Goal: Transaction & Acquisition: Book appointment/travel/reservation

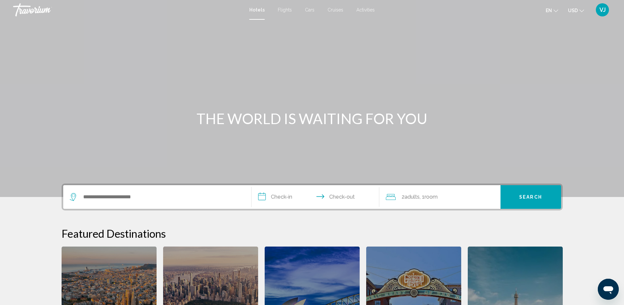
click at [308, 10] on span "Cars" at bounding box center [310, 9] width 10 height 5
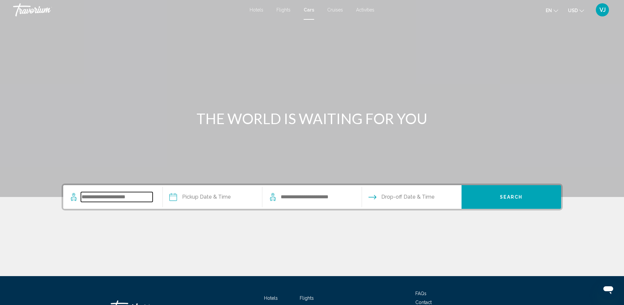
click at [119, 193] on input "Search widget" at bounding box center [117, 197] width 72 height 10
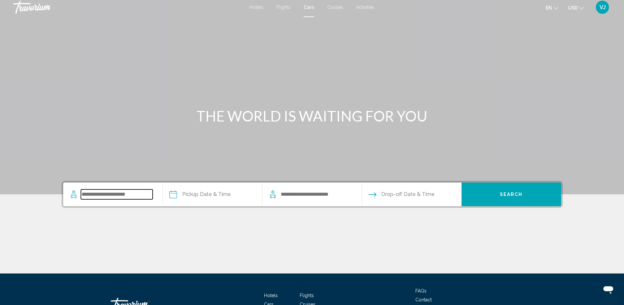
scroll to position [51, 0]
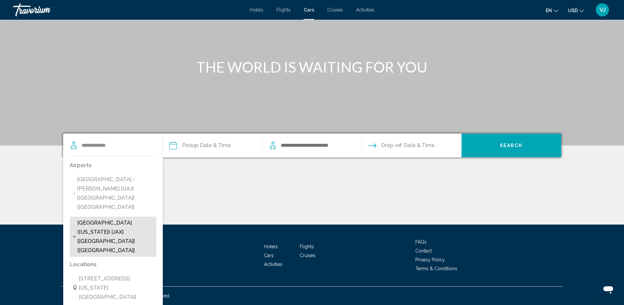
click at [98, 218] on span "[GEOGRAPHIC_DATA] ([US_STATE]) [JAX] [[GEOGRAPHIC_DATA]] [[GEOGRAPHIC_DATA]]" at bounding box center [115, 236] width 76 height 37
type input "**********"
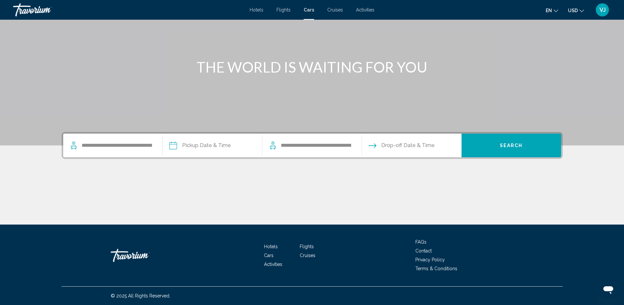
click at [197, 144] on input "Pickup date" at bounding box center [212, 146] width 102 height 26
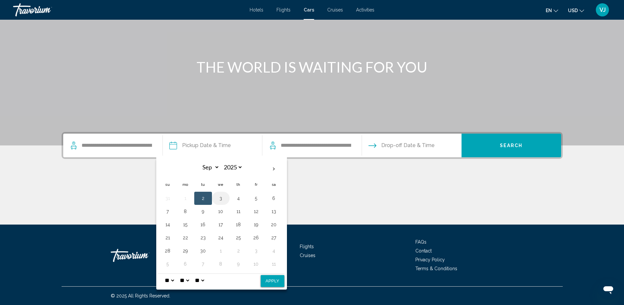
click at [221, 200] on button "3" at bounding box center [221, 197] width 10 height 9
click at [276, 282] on button "Apply" at bounding box center [273, 281] width 24 height 12
type input "**********"
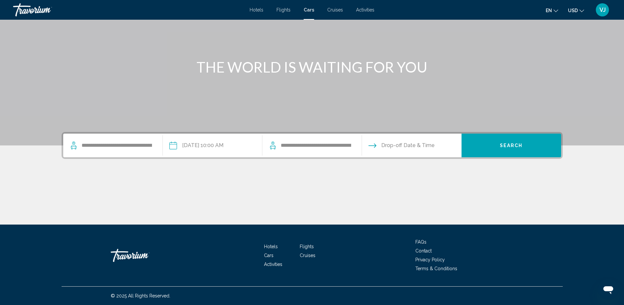
click at [393, 145] on input "Drop-off date" at bounding box center [412, 146] width 102 height 26
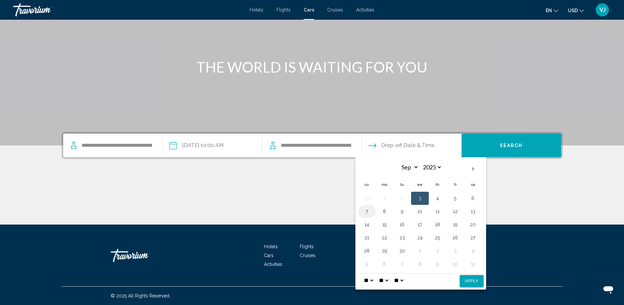
click at [364, 213] on button "7" at bounding box center [367, 211] width 10 height 9
click at [474, 282] on button "Apply" at bounding box center [472, 281] width 24 height 12
type input "**********"
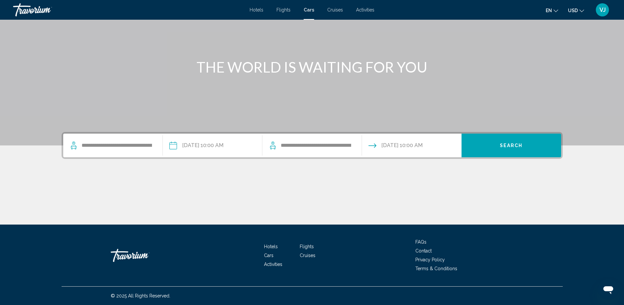
click at [513, 145] on span "Search" at bounding box center [511, 145] width 23 height 5
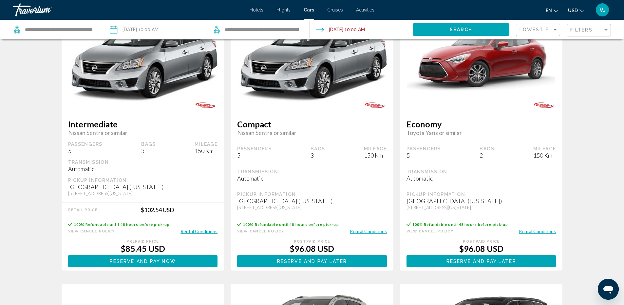
scroll to position [66, 0]
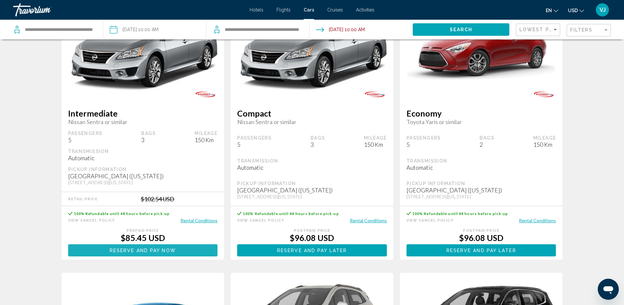
click at [140, 249] on span "Reserve and pay now" at bounding box center [143, 249] width 66 height 5
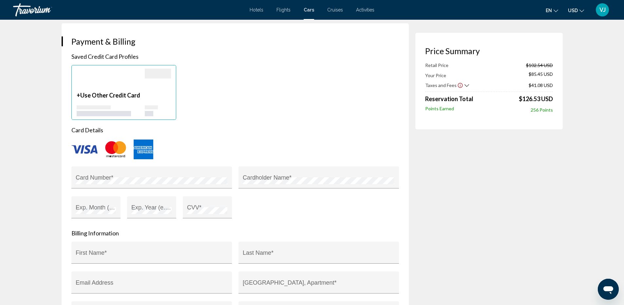
scroll to position [590, 0]
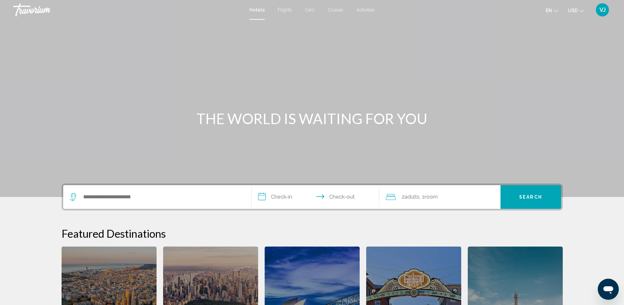
click at [208, 53] on div "Main content" at bounding box center [312, 98] width 624 height 197
